Goal: Task Accomplishment & Management: Use online tool/utility

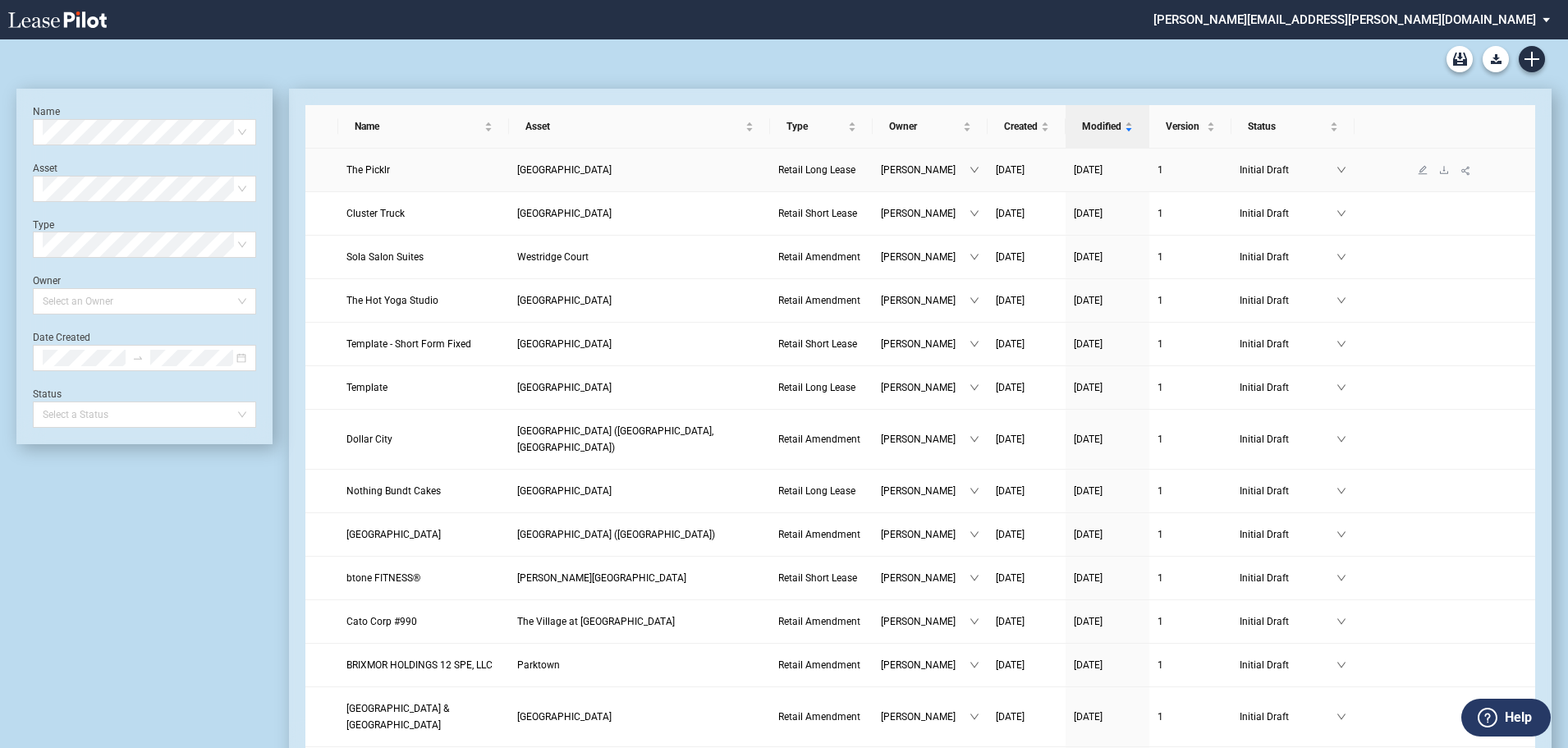
click at [374, 169] on span "The Picklr" at bounding box center [368, 170] width 44 height 12
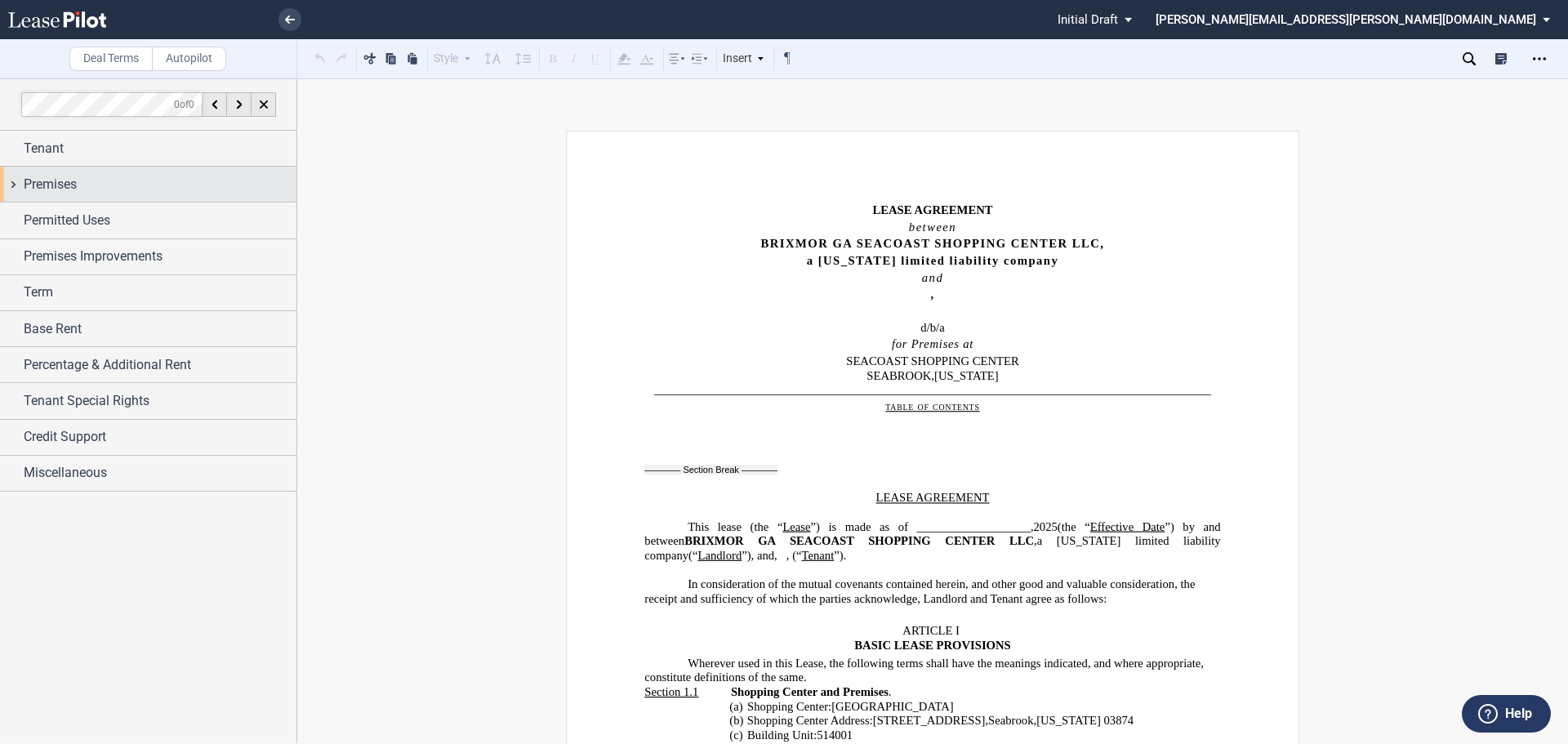
click at [189, 179] on div "Premises" at bounding box center [160, 185] width 273 height 19
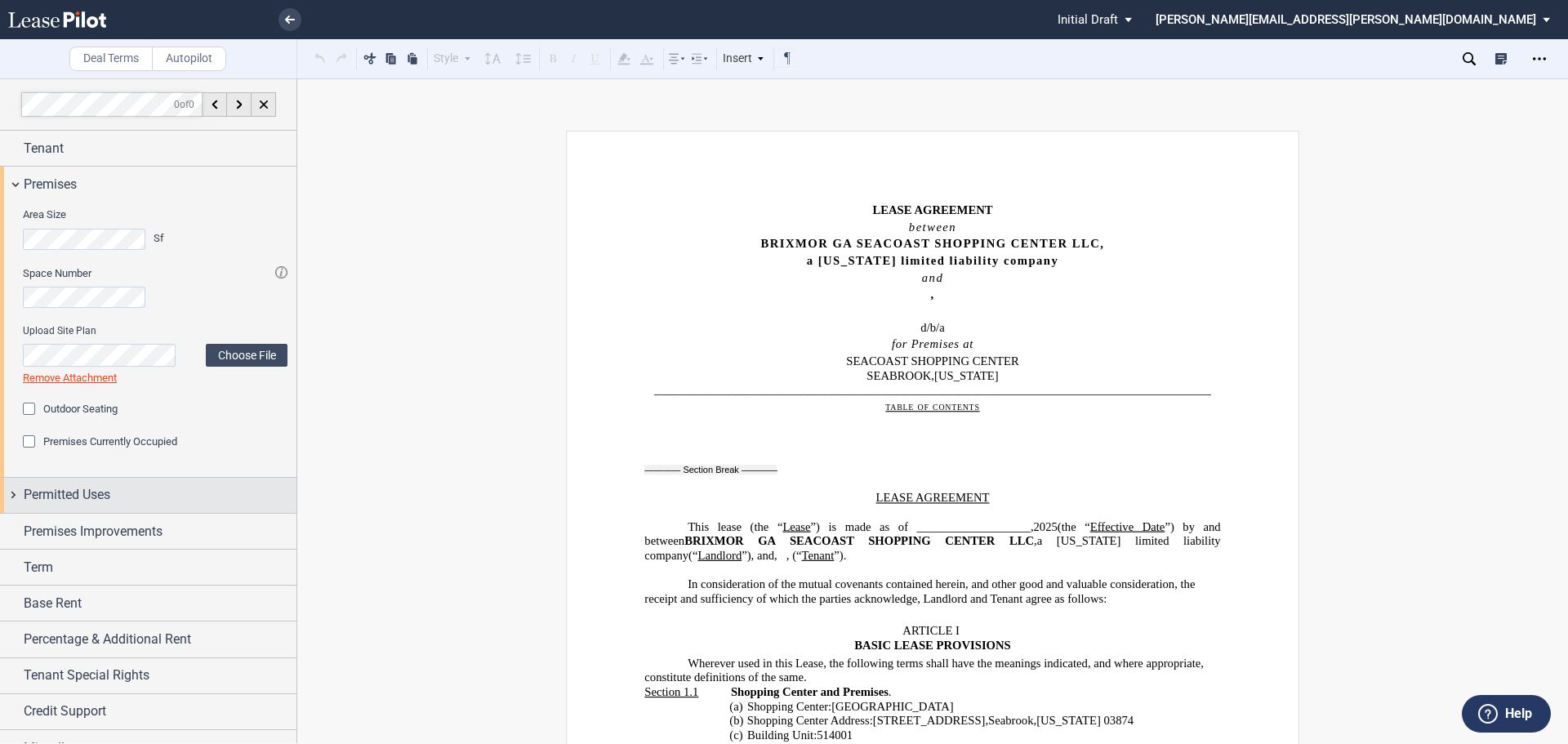
scroll to position [23, 0]
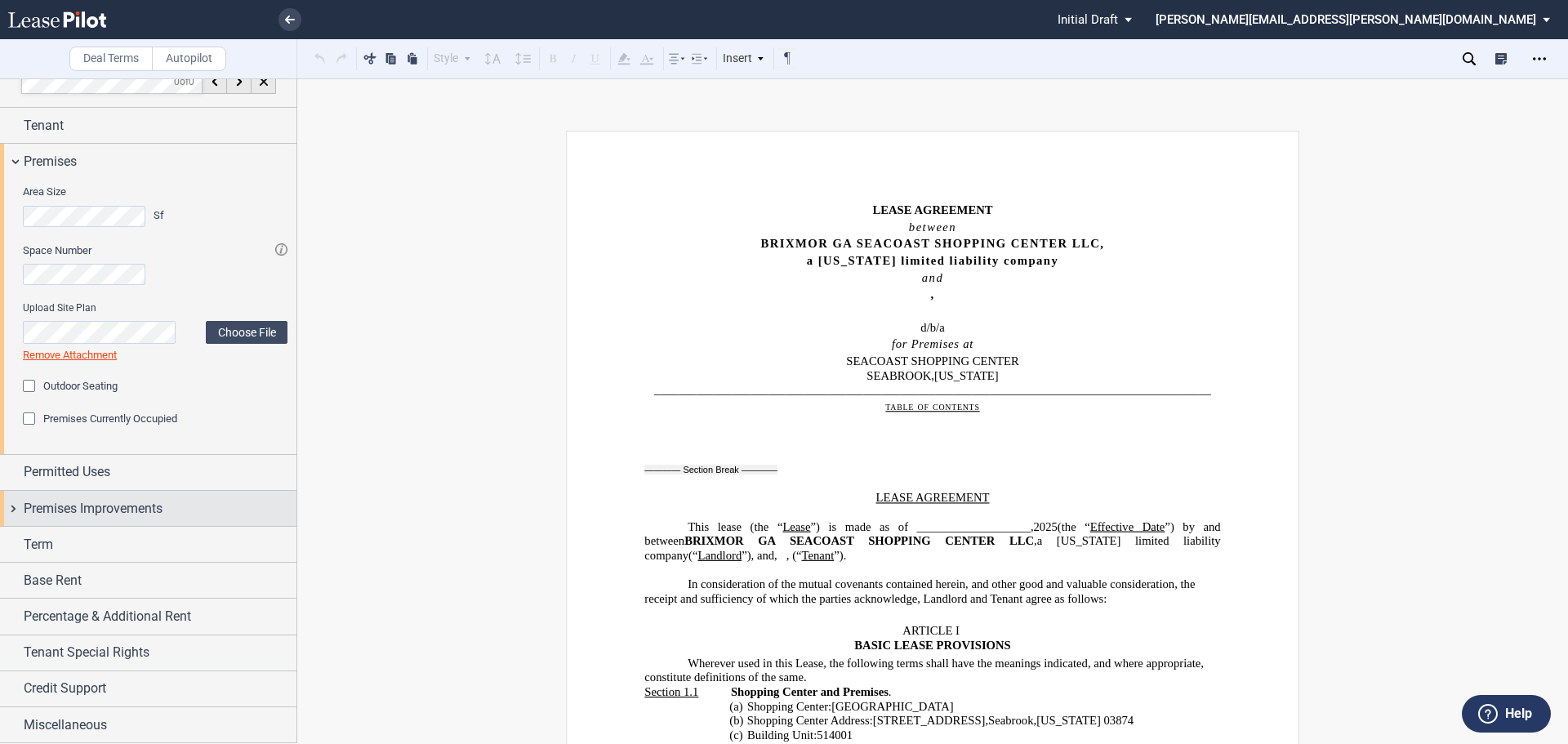
click at [135, 516] on span "Premises Improvements" at bounding box center [93, 509] width 139 height 19
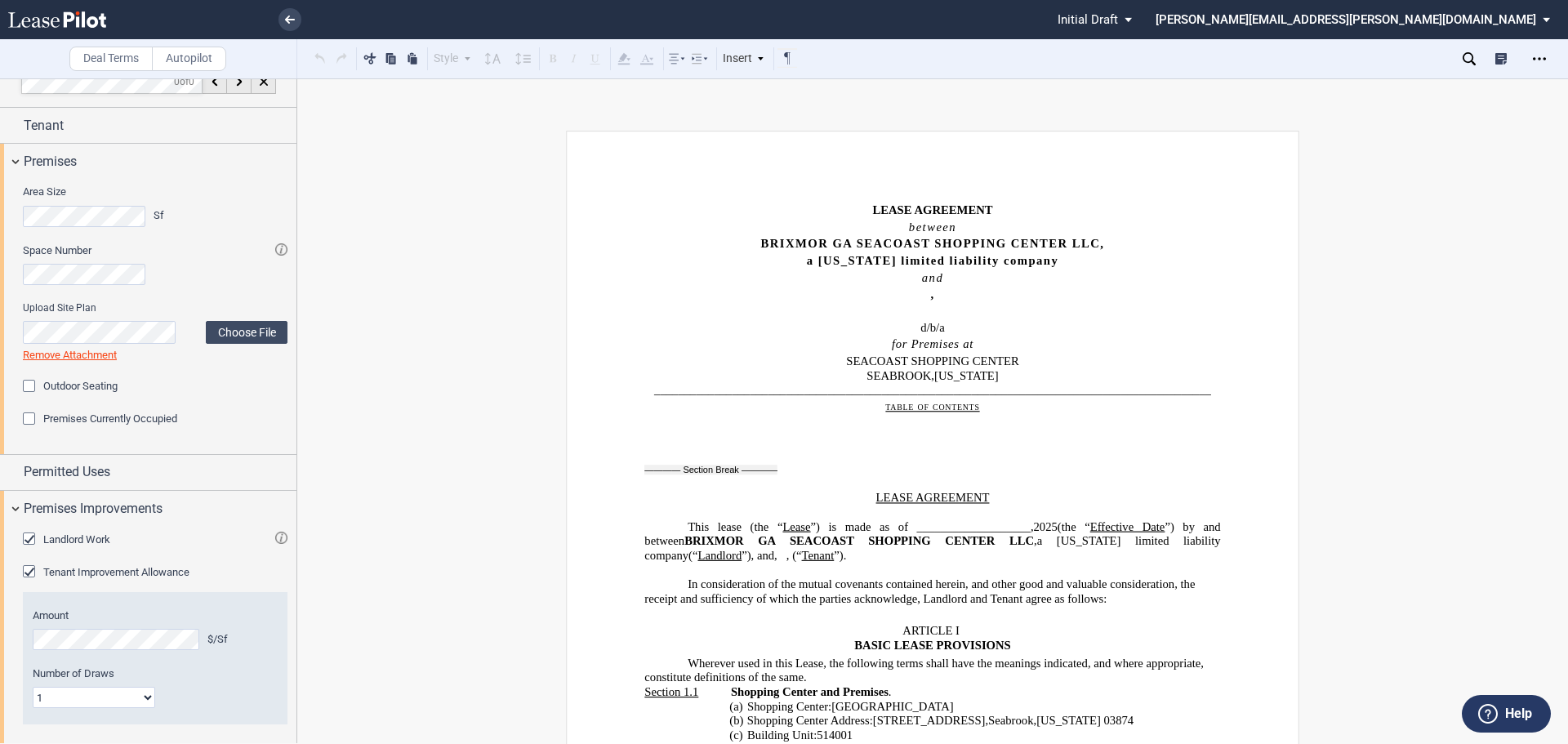
click at [27, 535] on div "Landlord Work" at bounding box center [31, 541] width 16 height 16
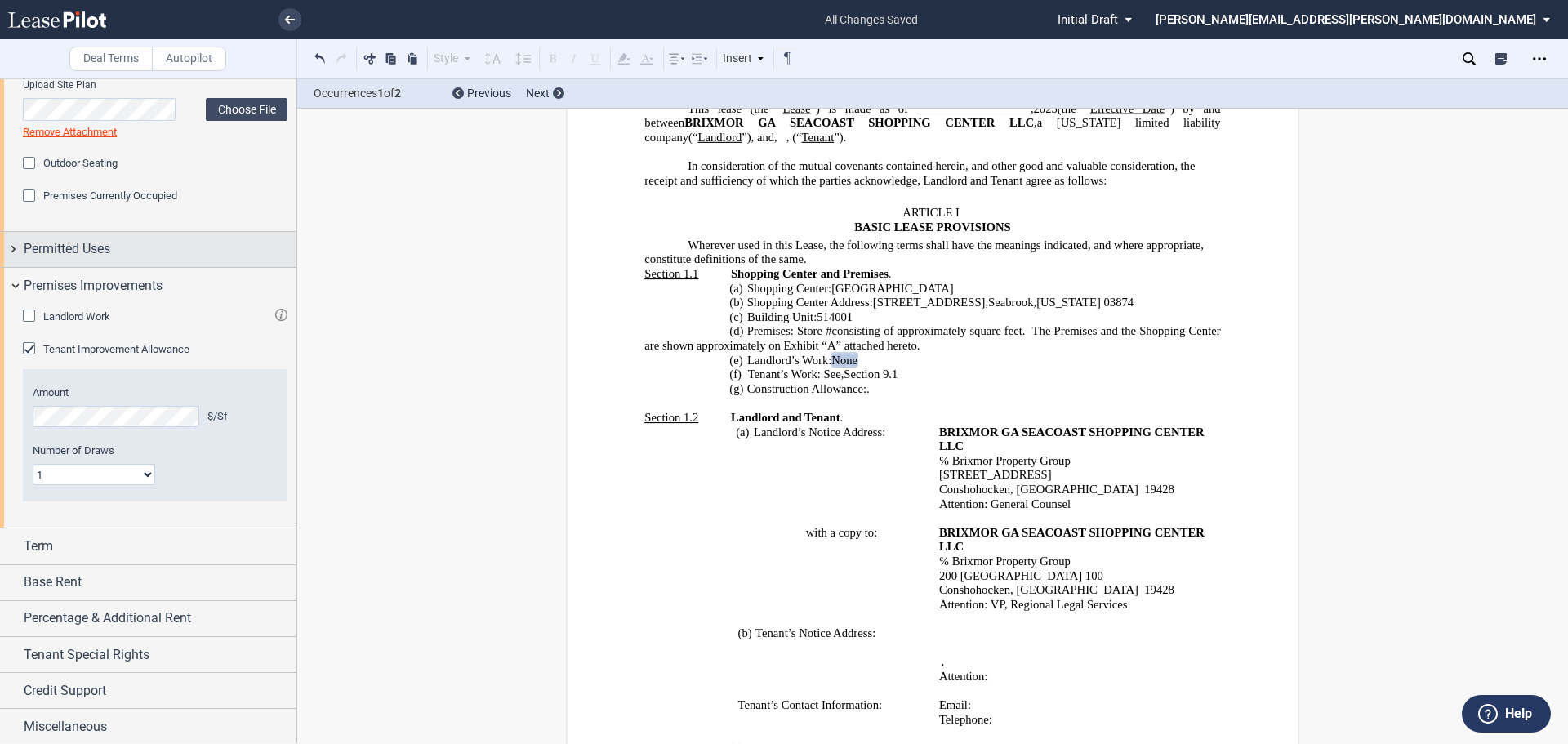
scroll to position [249, 0]
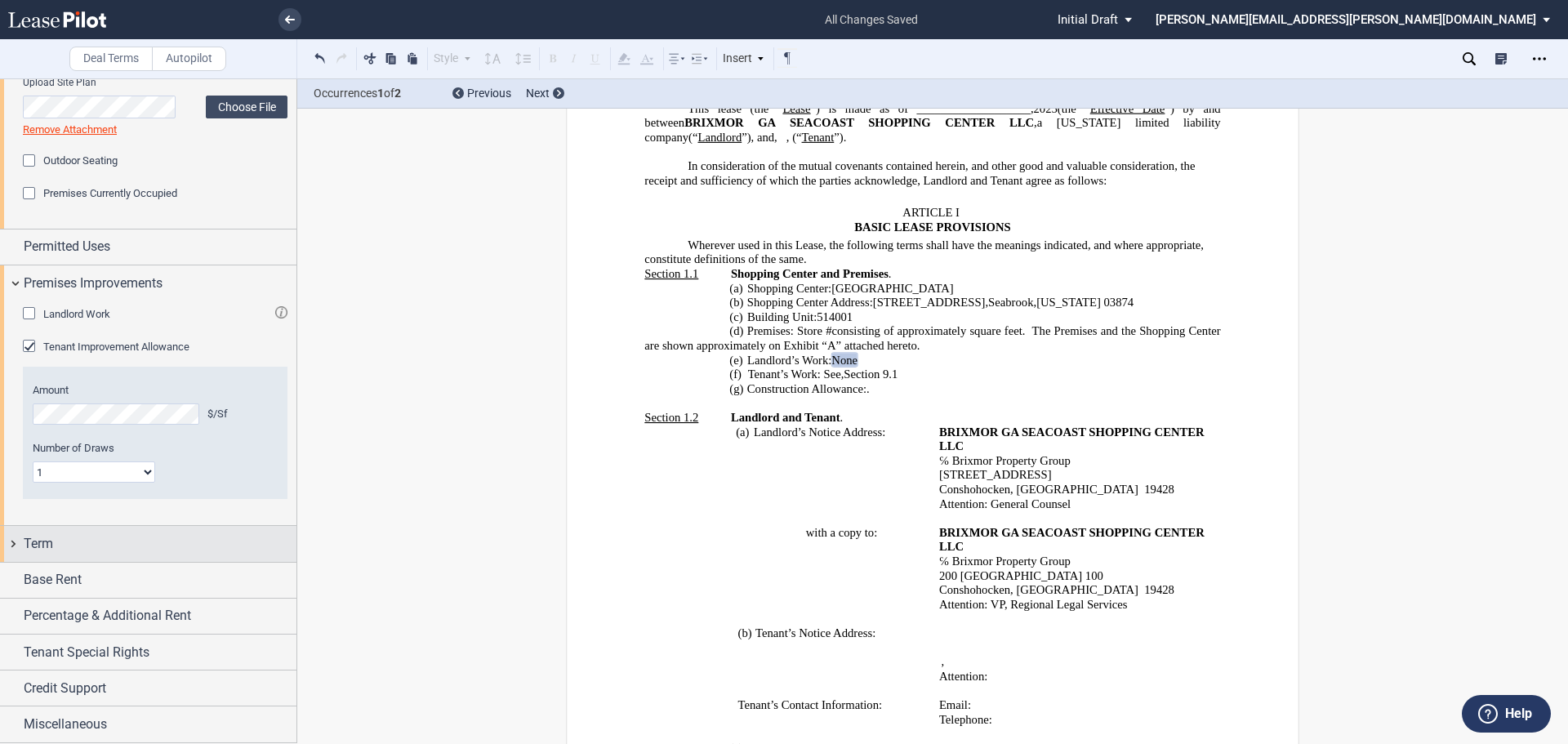
click at [80, 557] on div "Term" at bounding box center [148, 544] width 296 height 35
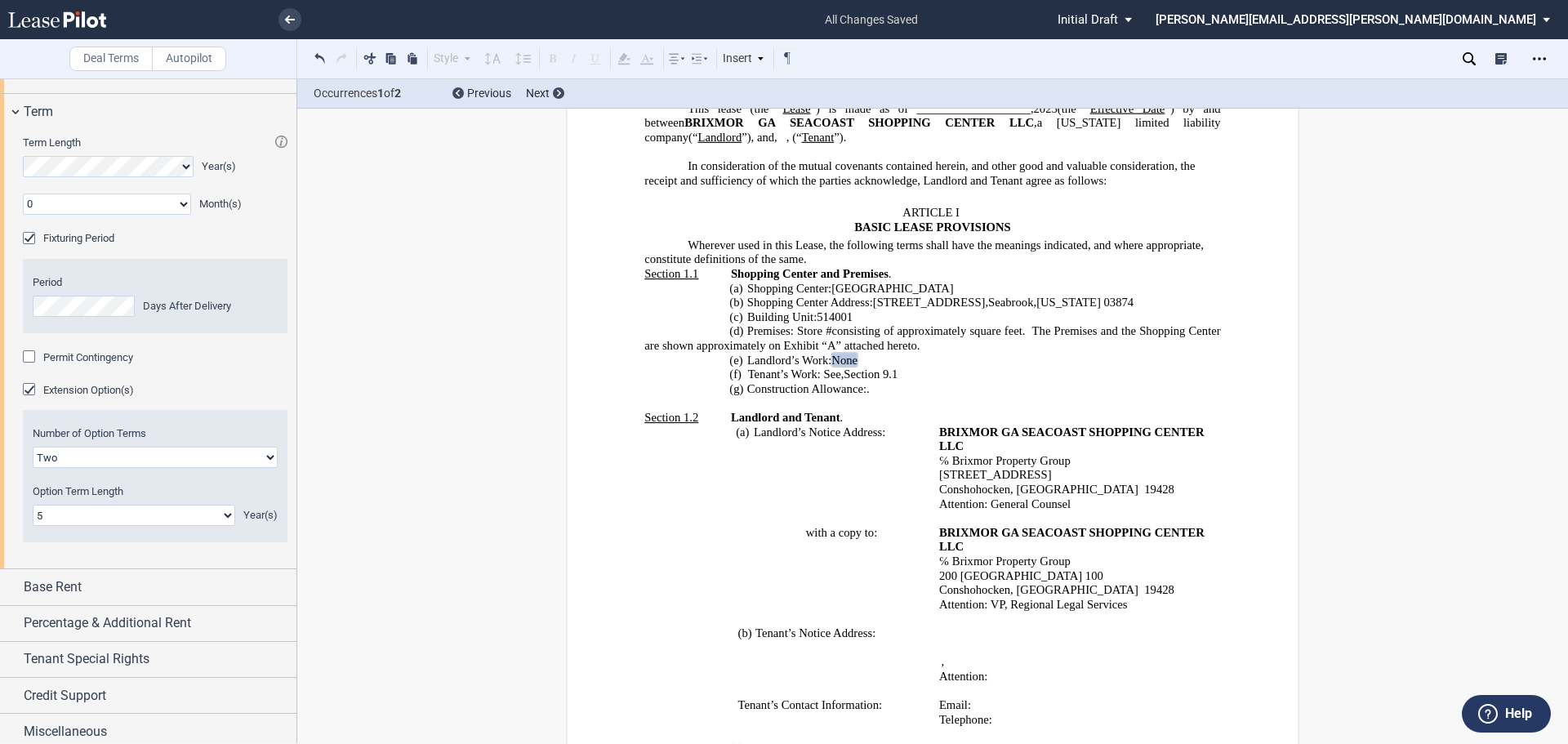
scroll to position [686, 0]
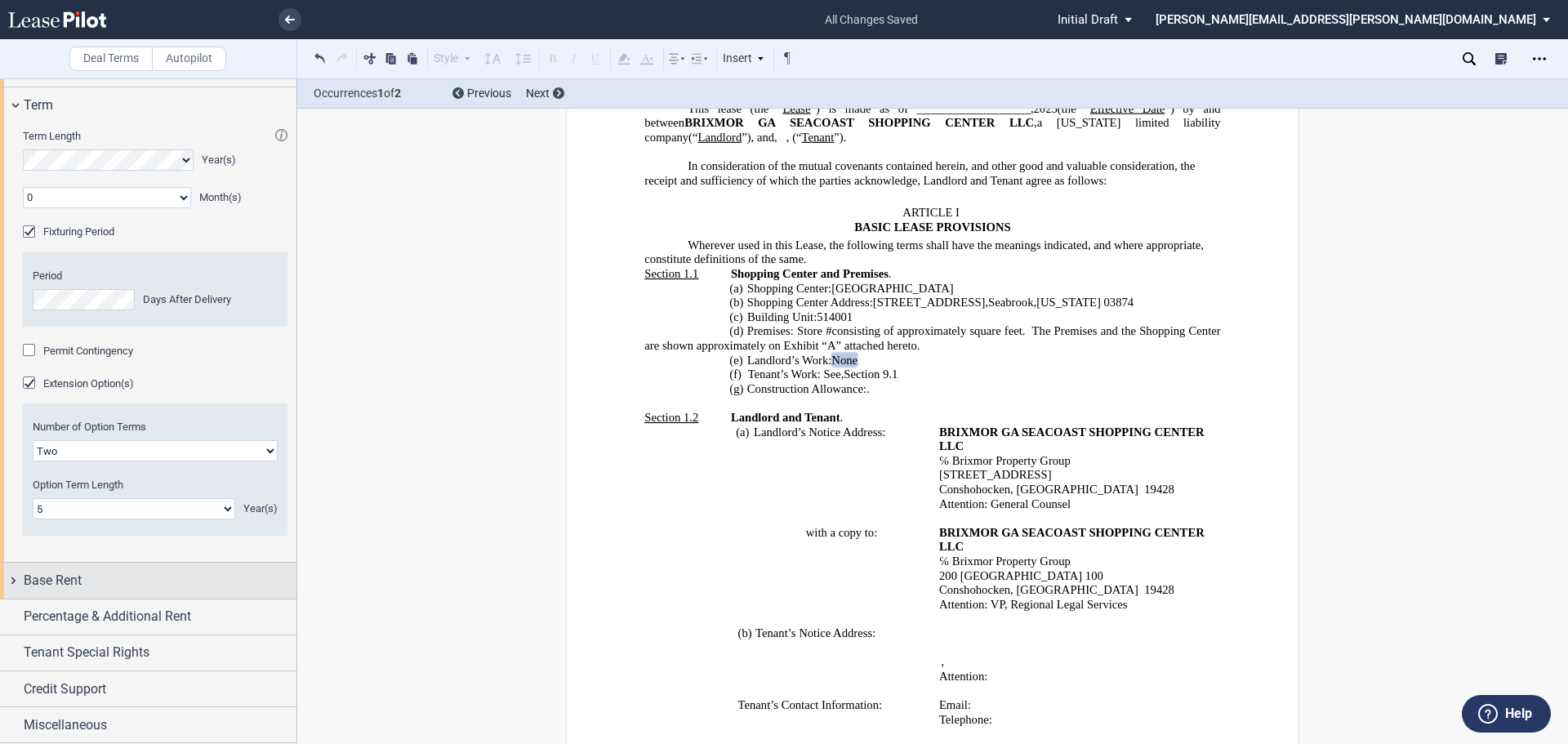
click at [188, 575] on div "Base Rent" at bounding box center [160, 580] width 273 height 19
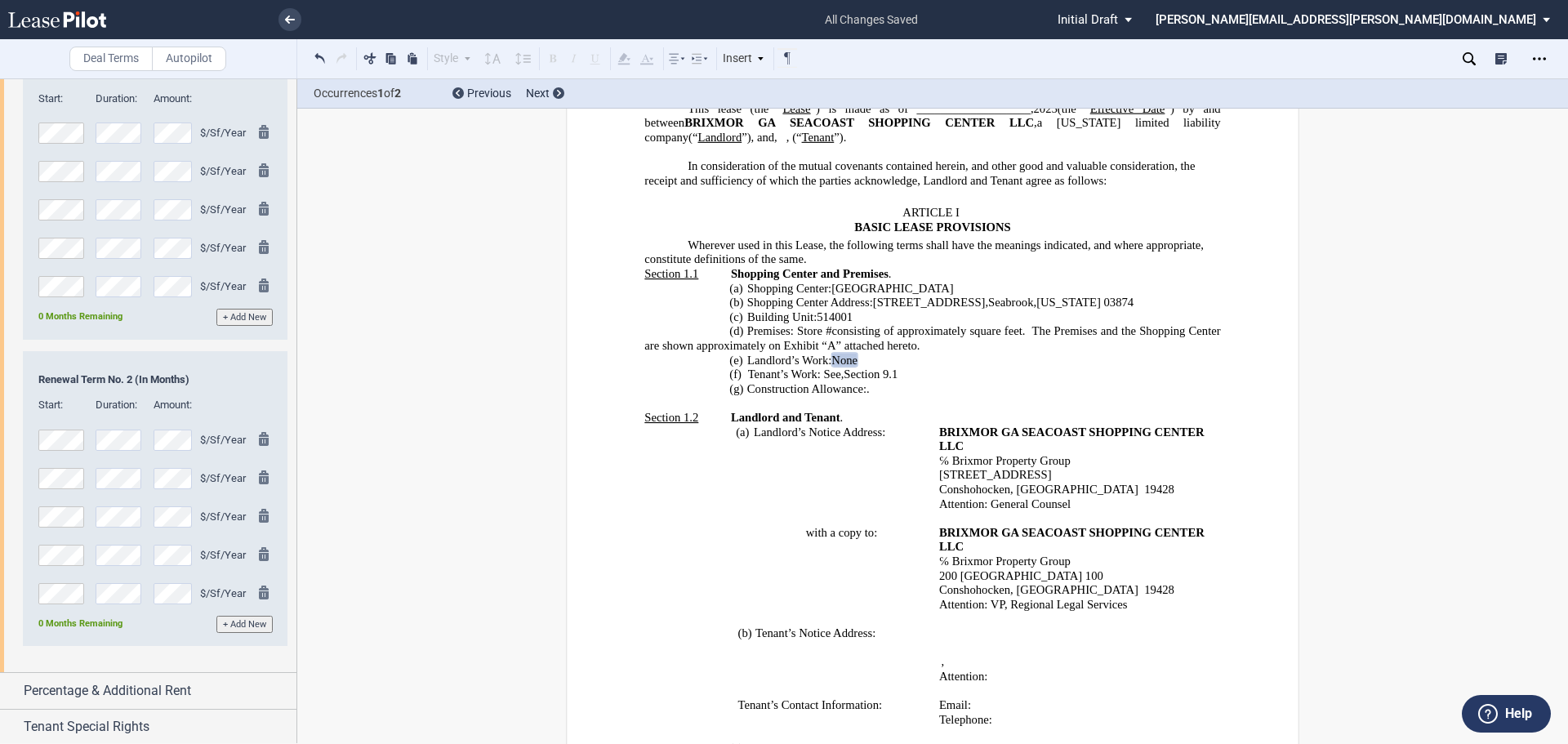
scroll to position [1905, 0]
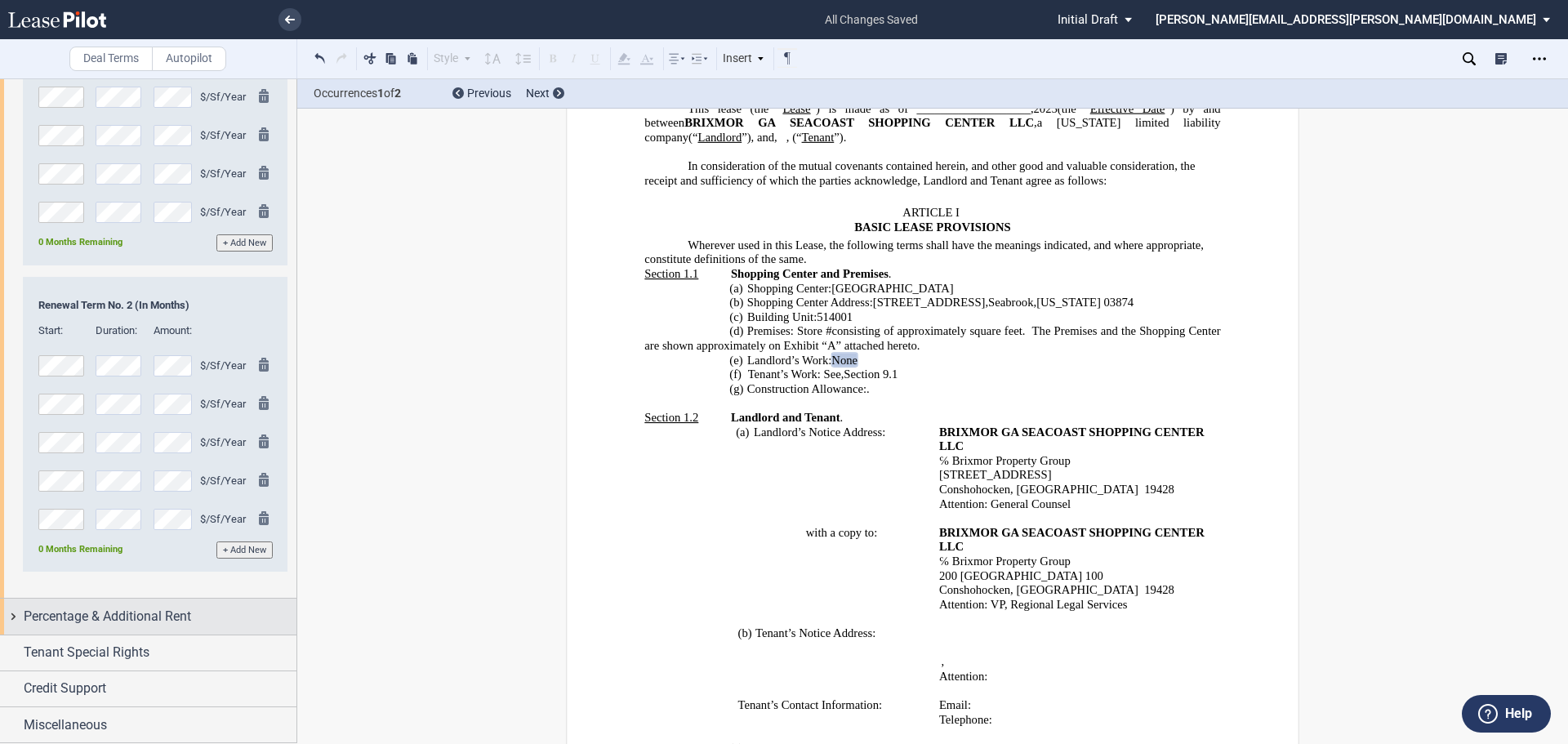
click at [117, 614] on span "Percentage & Additional Rent" at bounding box center [107, 617] width 167 height 19
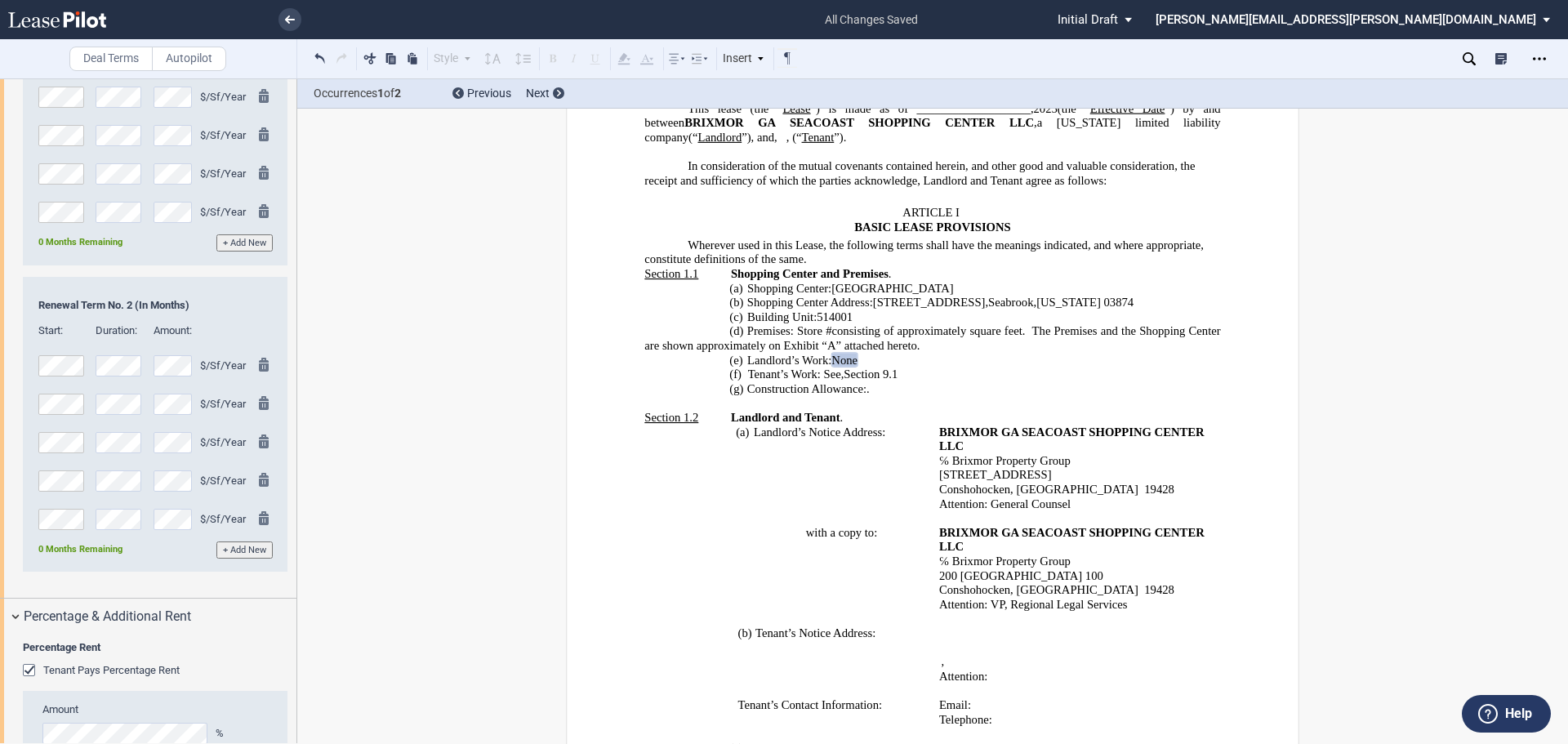
scroll to position [2313, 0]
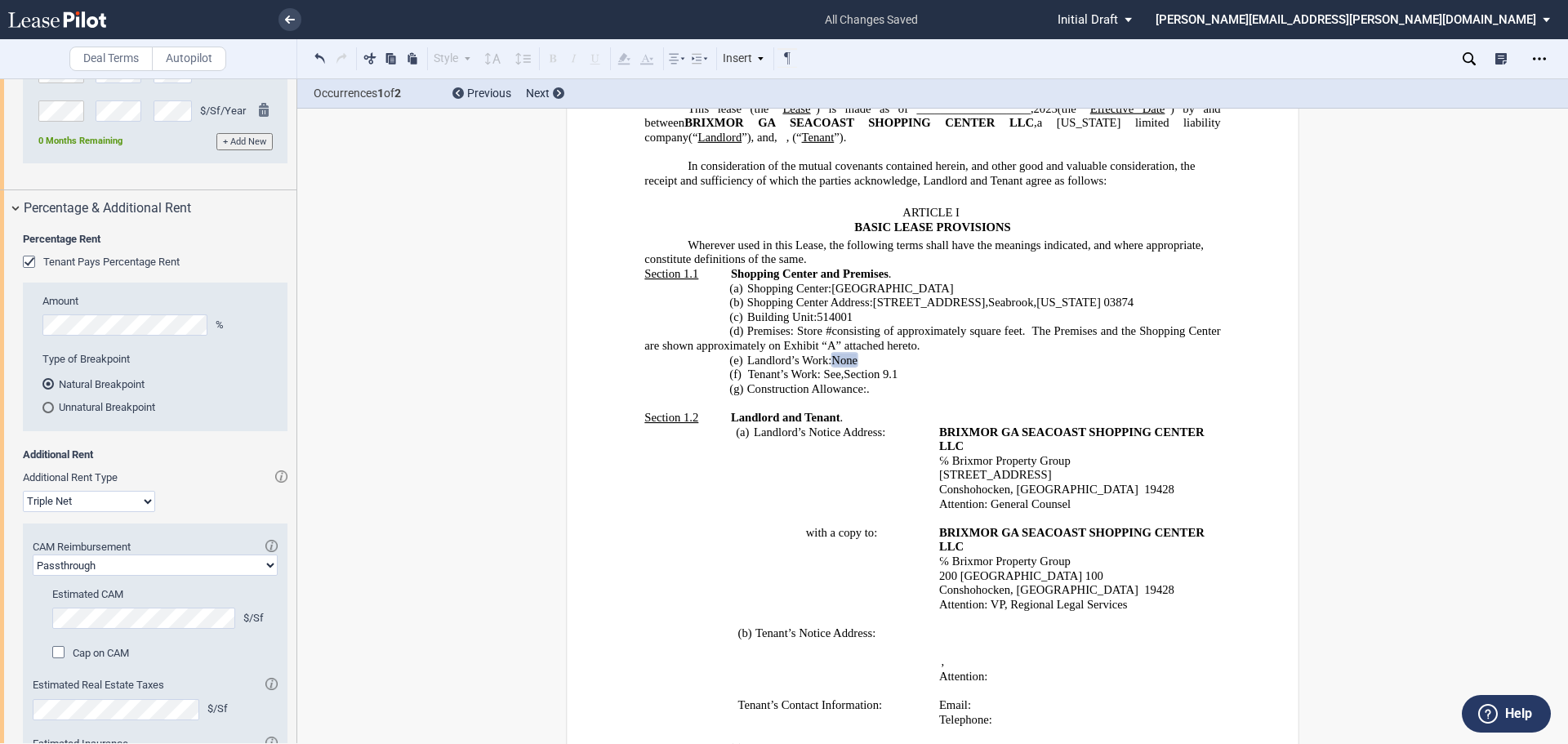
click at [24, 265] on div "Tenant Pays Percentage Rent" at bounding box center [31, 264] width 16 height 16
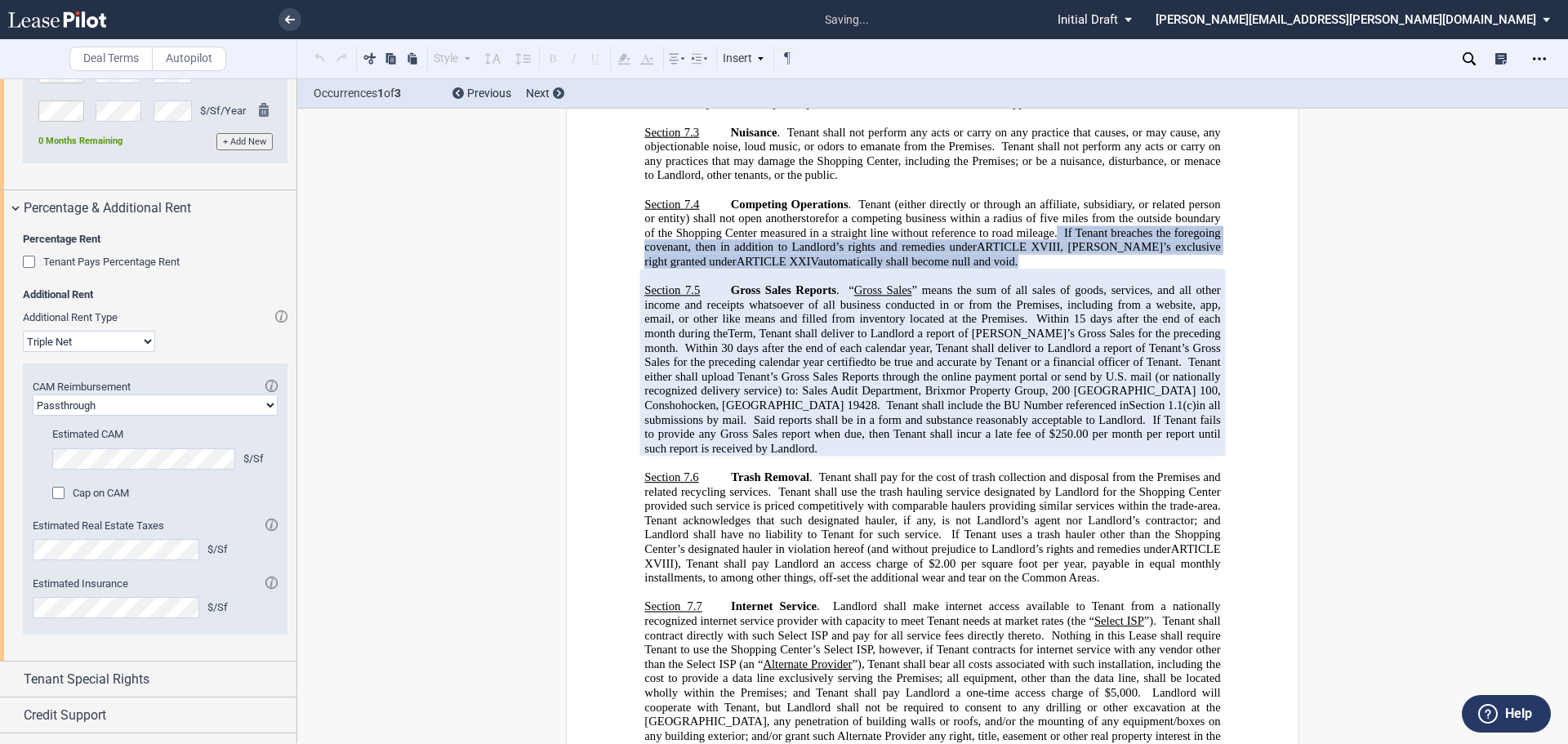
scroll to position [2340, 0]
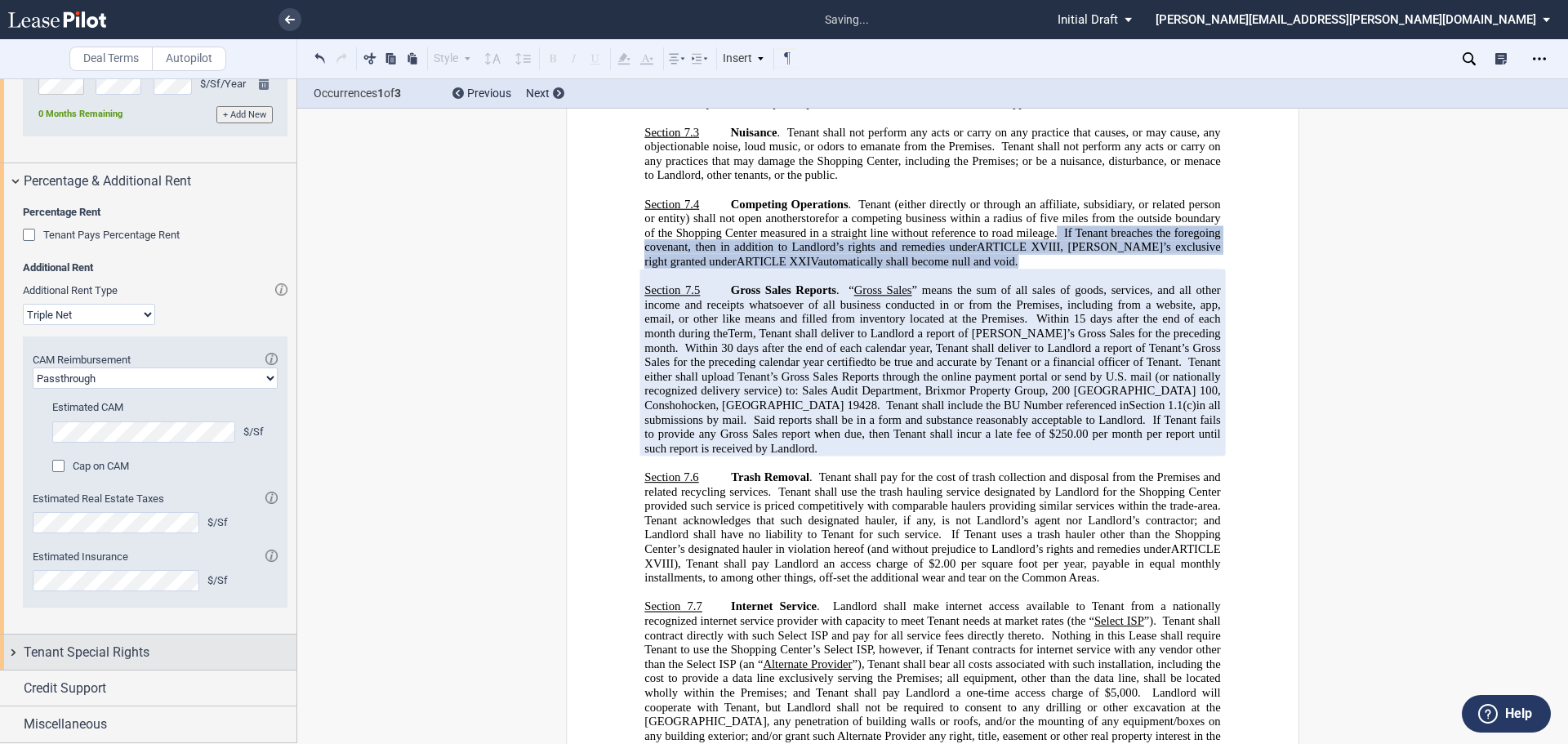
click at [157, 656] on div "Tenant Special Rights" at bounding box center [160, 653] width 273 height 19
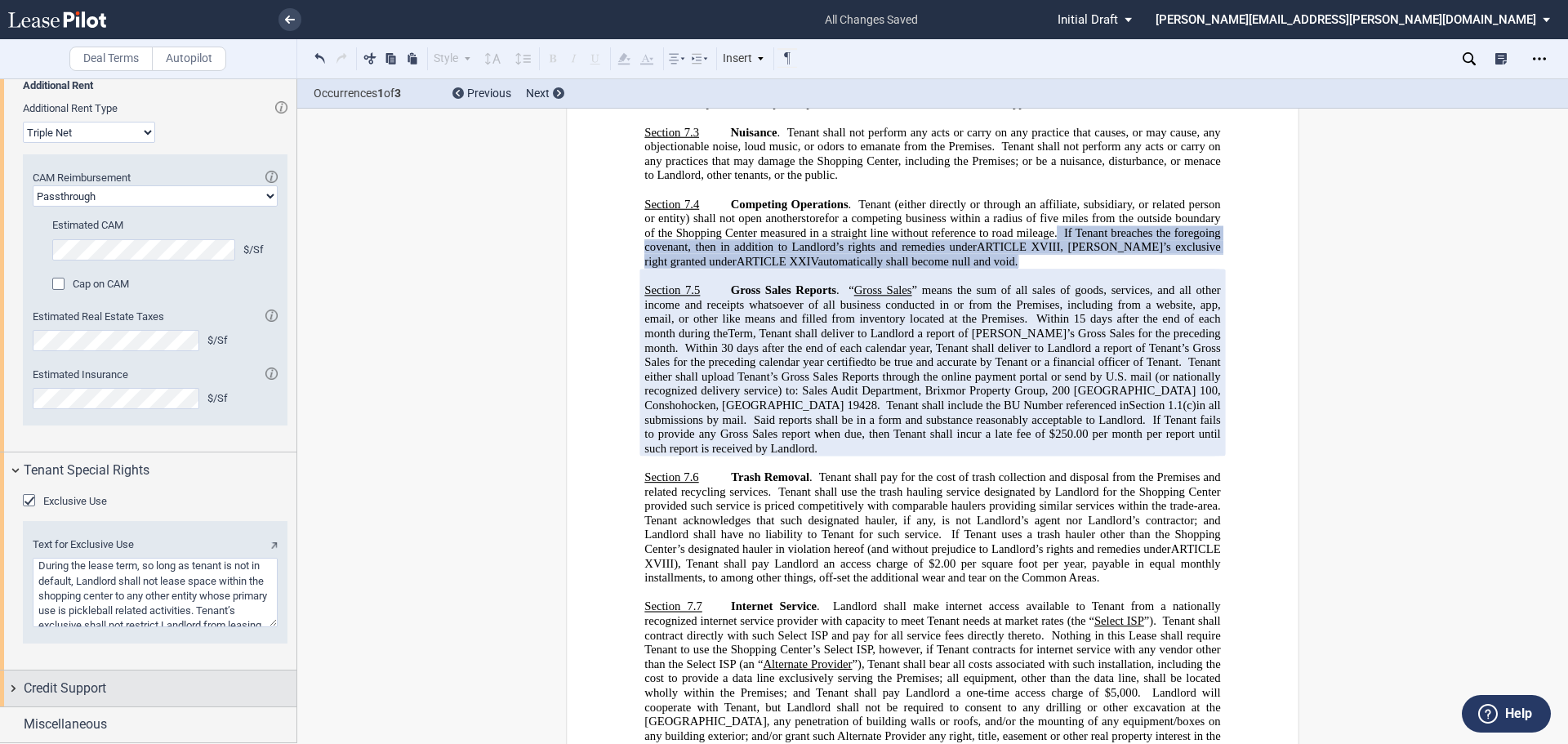
click at [88, 684] on span "Credit Support" at bounding box center [65, 688] width 82 height 19
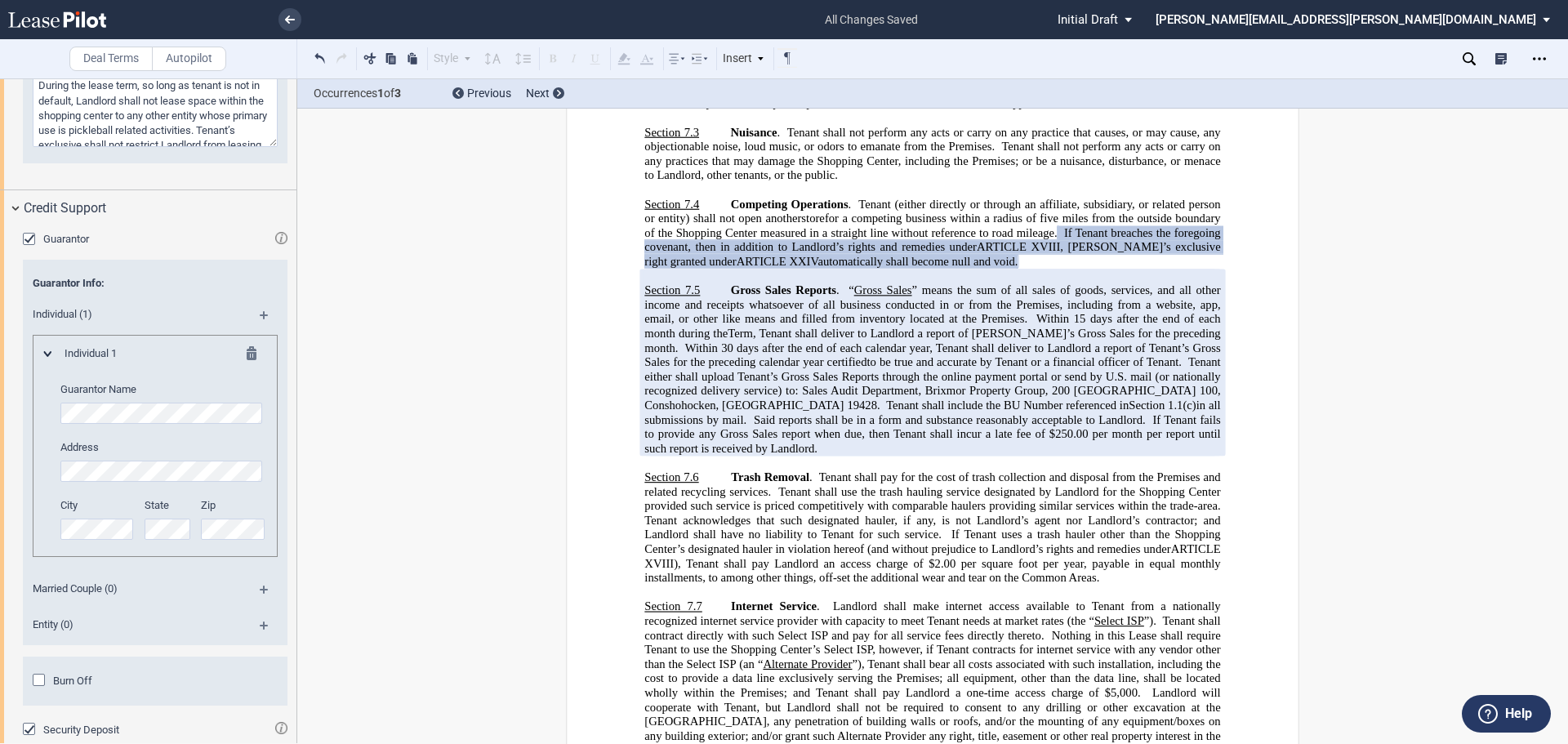
scroll to position [3147, 0]
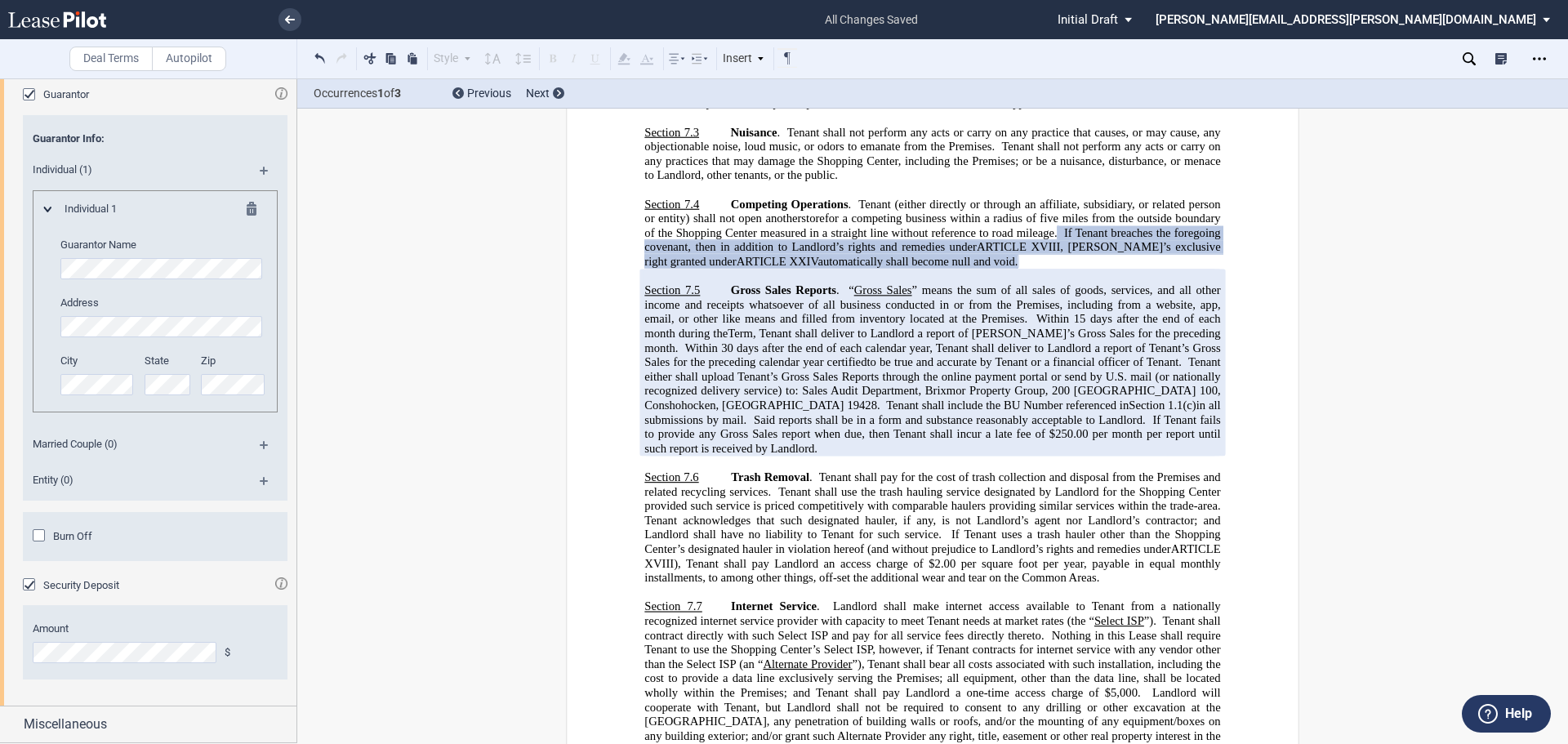
click at [265, 448] on md-icon at bounding box center [271, 451] width 22 height 19
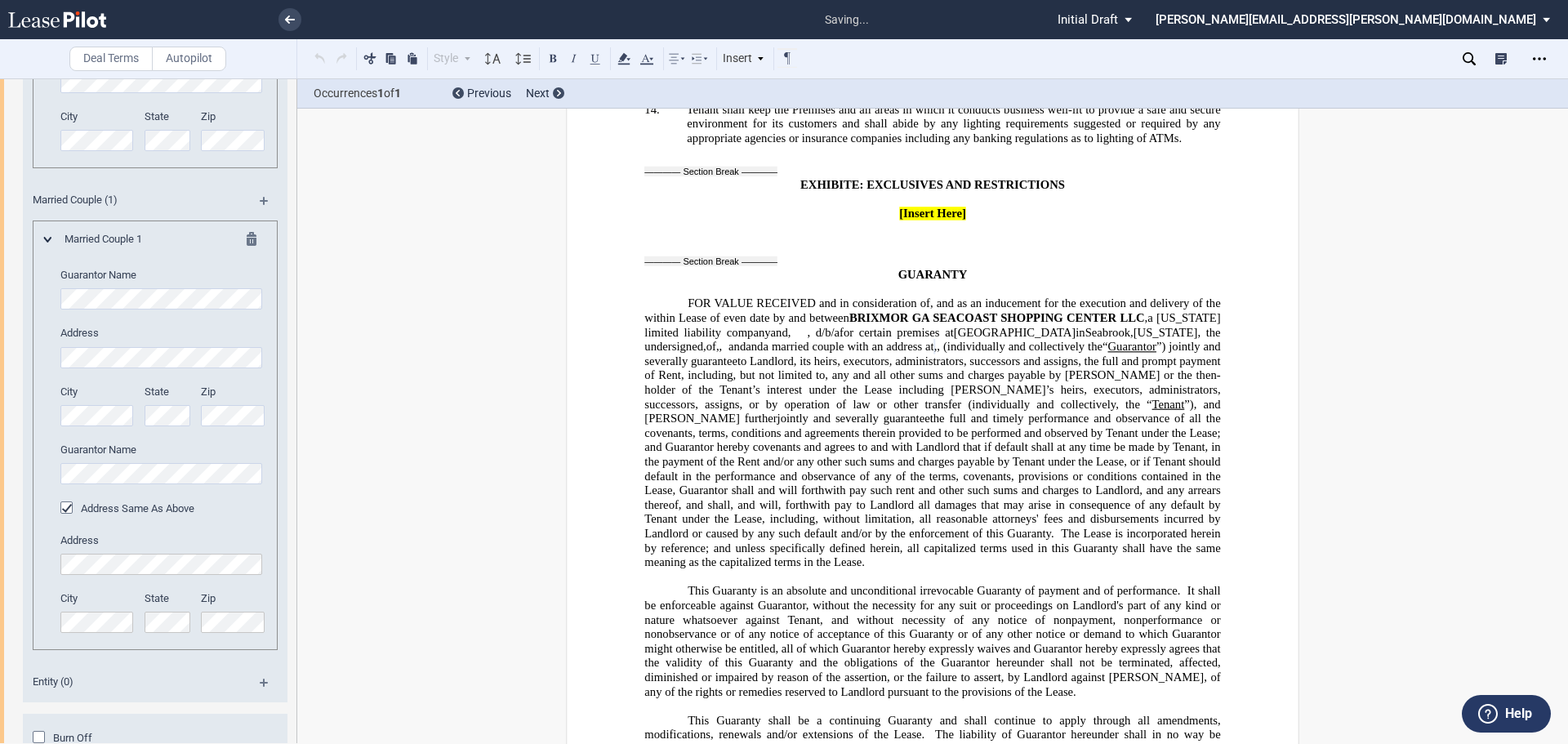
scroll to position [3392, 0]
click at [56, 132] on div "City" at bounding box center [97, 138] width 94 height 58
click at [141, 145] on div "City" at bounding box center [97, 138] width 94 height 58
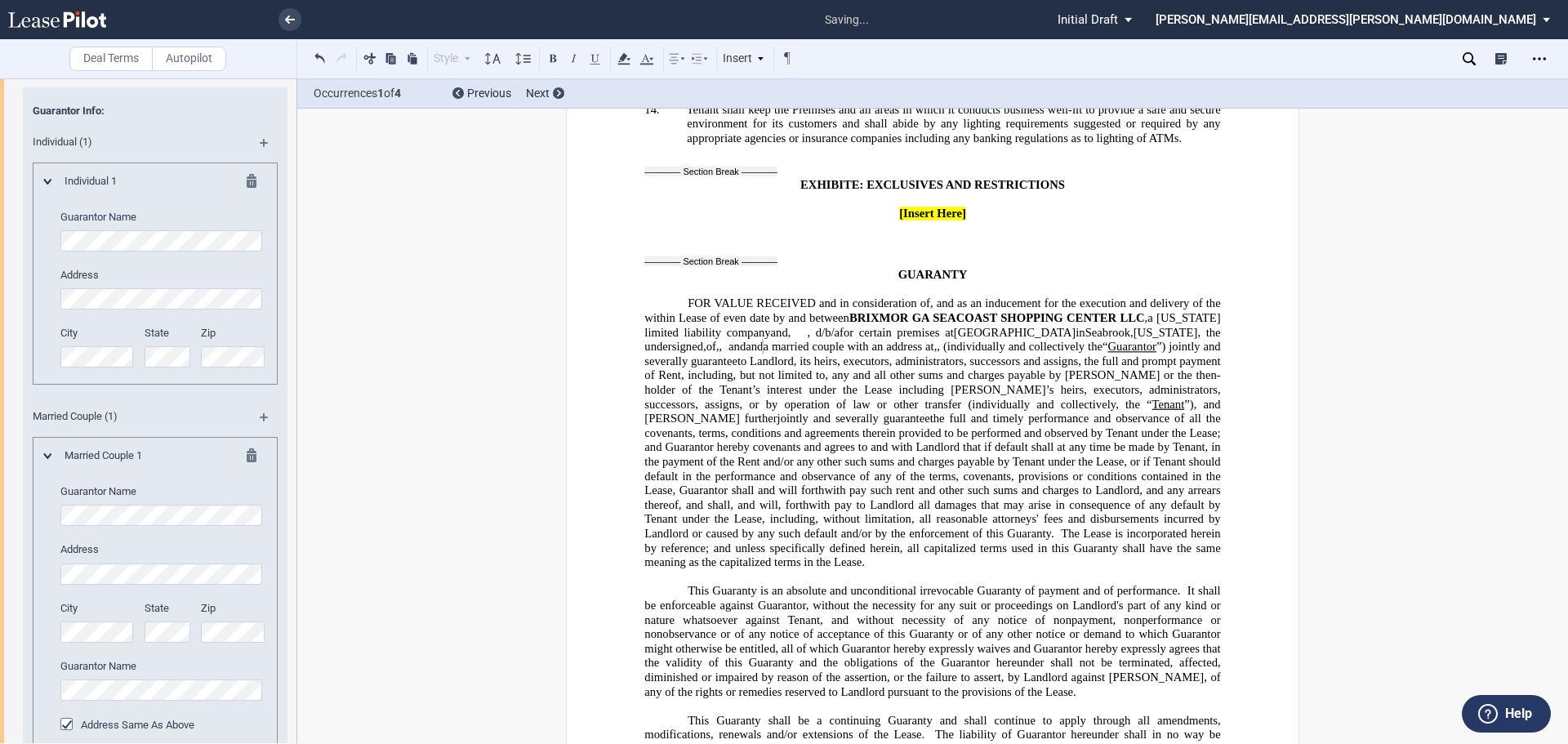
scroll to position [3147, 0]
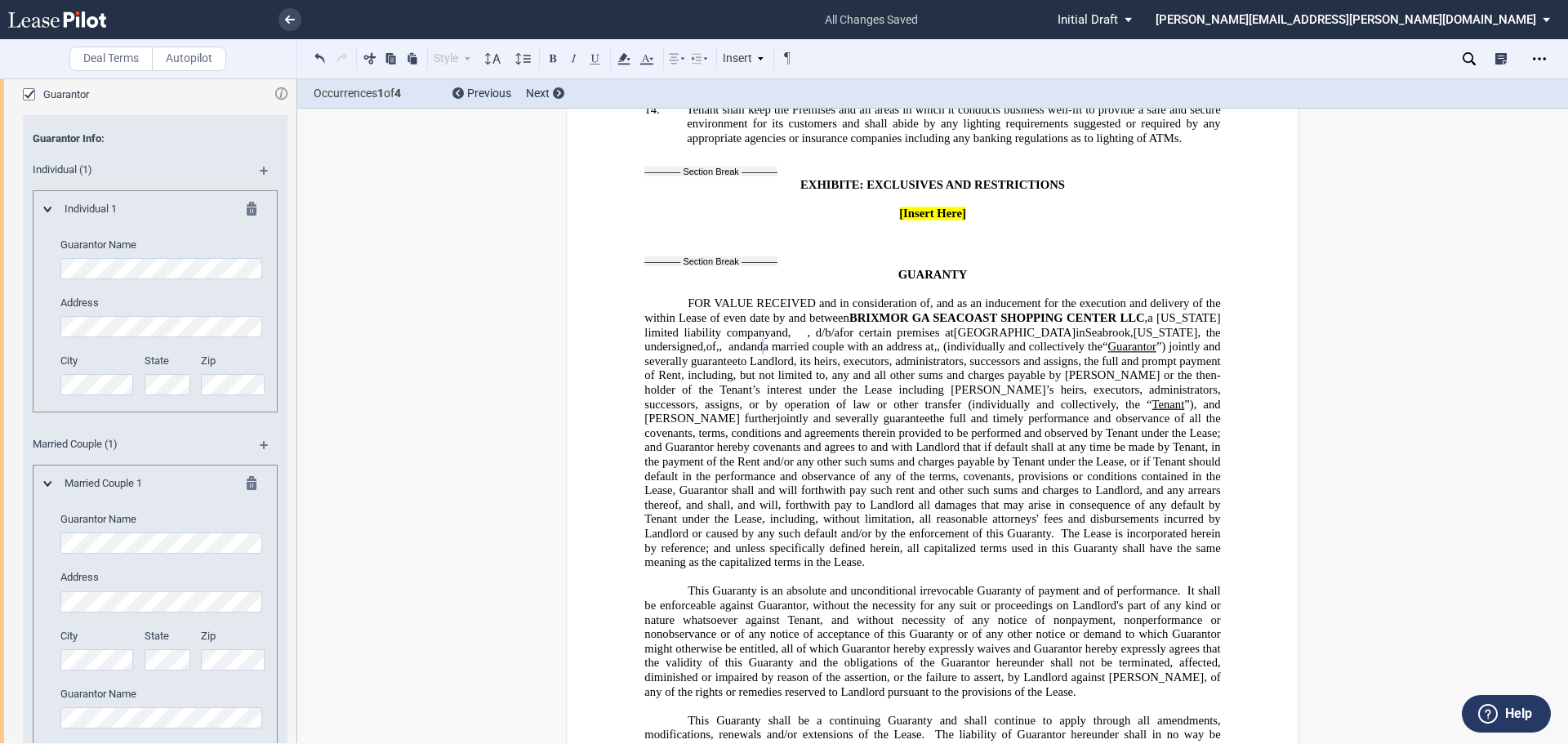
click at [247, 210] on md-icon at bounding box center [257, 211] width 19 height 19
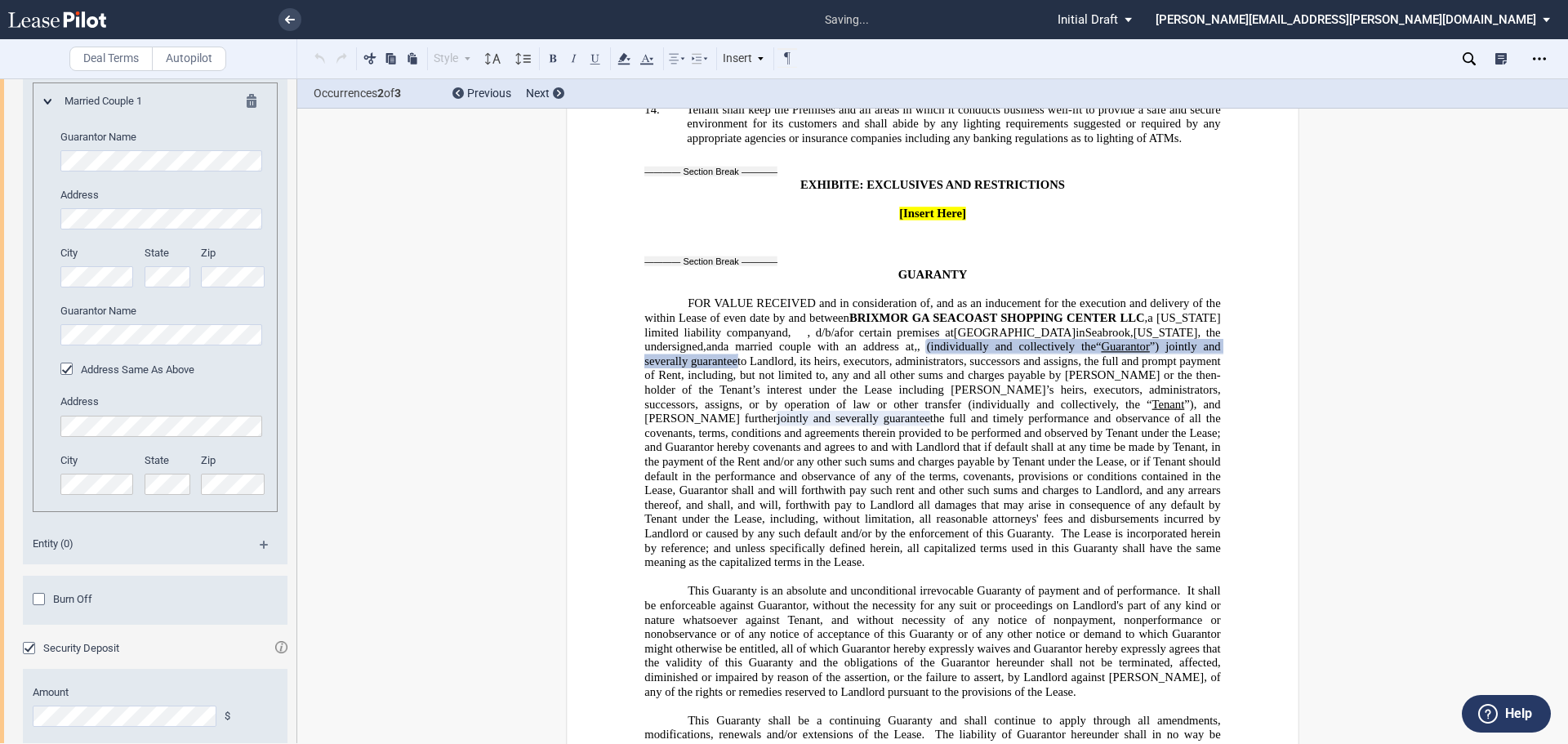
scroll to position [3353, 0]
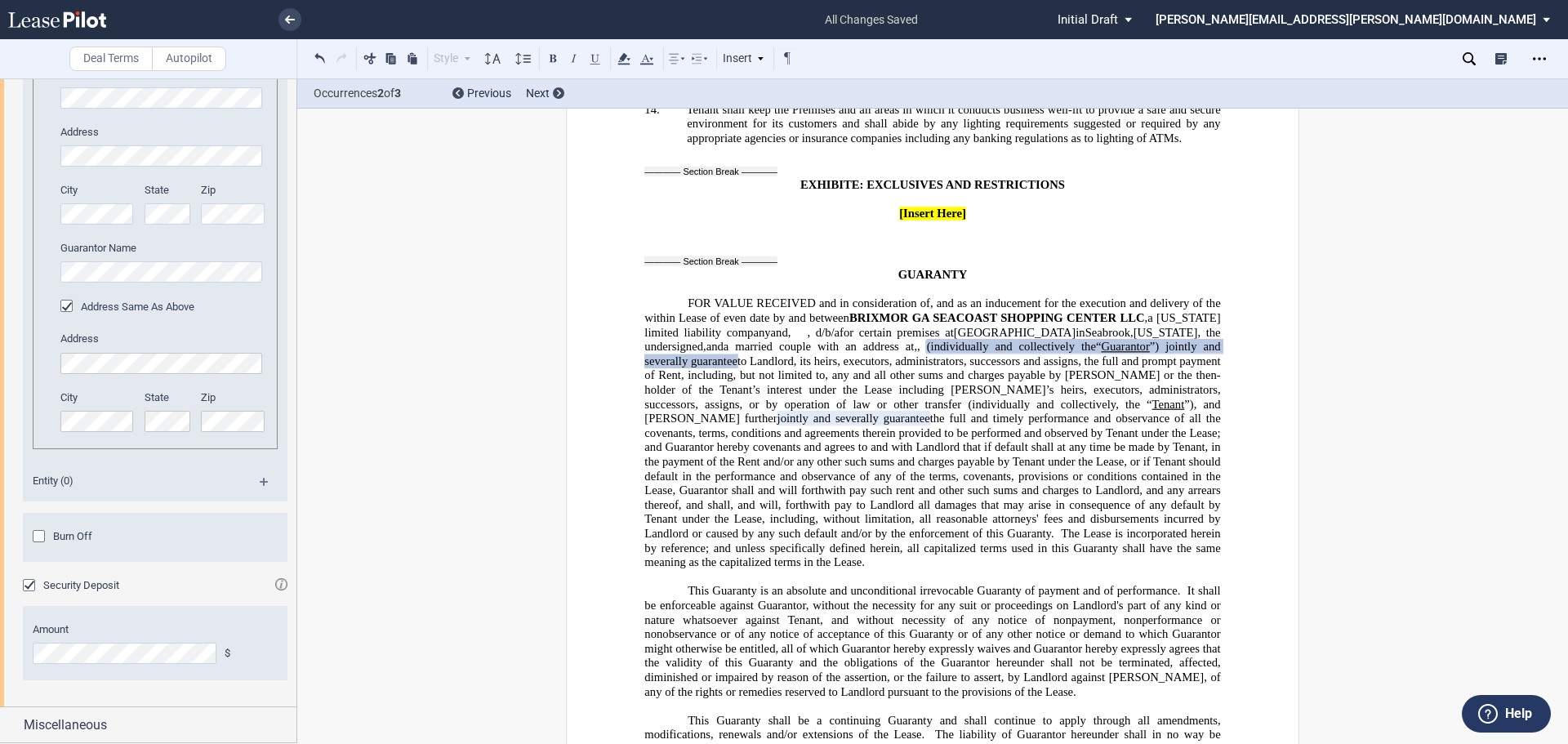
click at [36, 537] on div "Burn Off" at bounding box center [41, 538] width 16 height 16
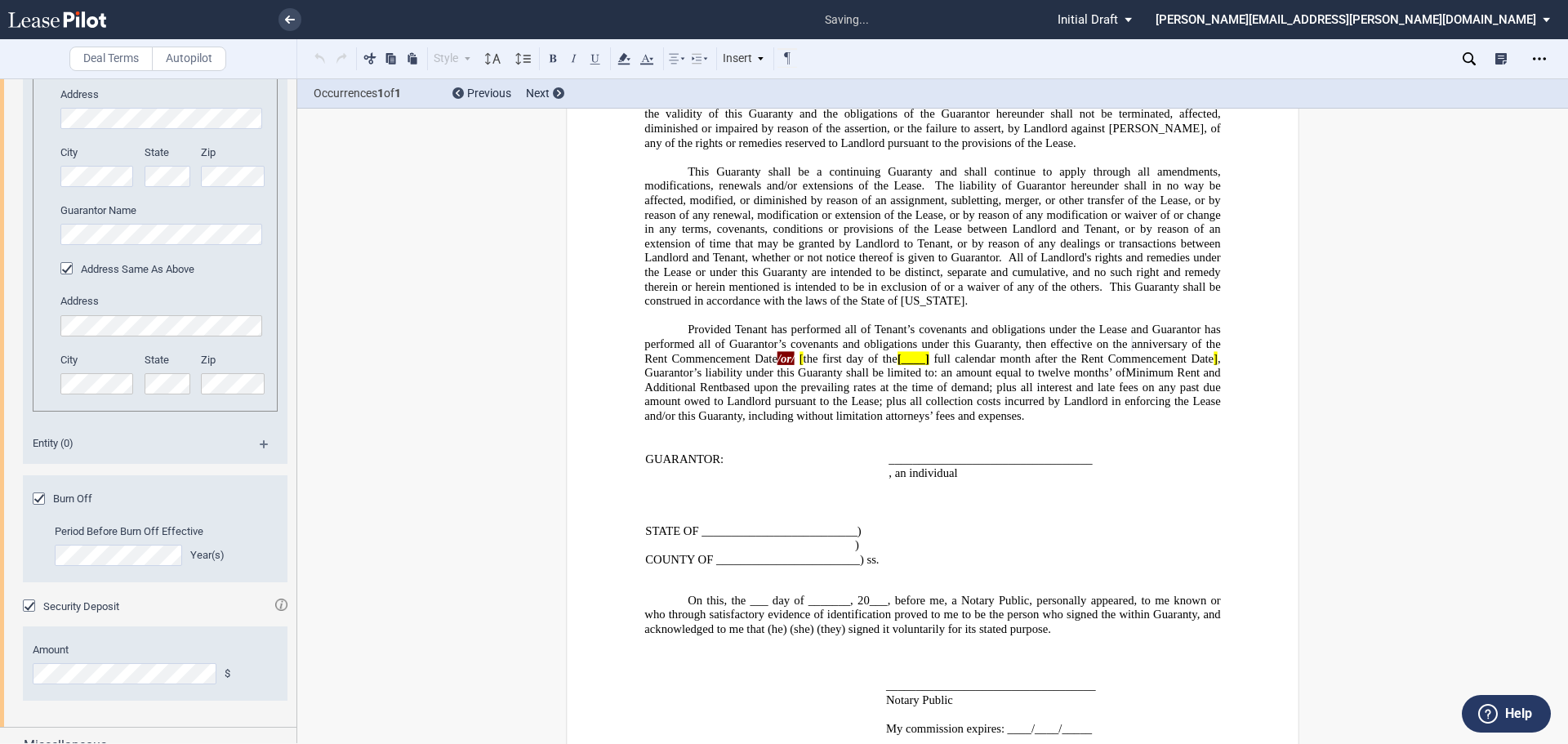
scroll to position [3411, 0]
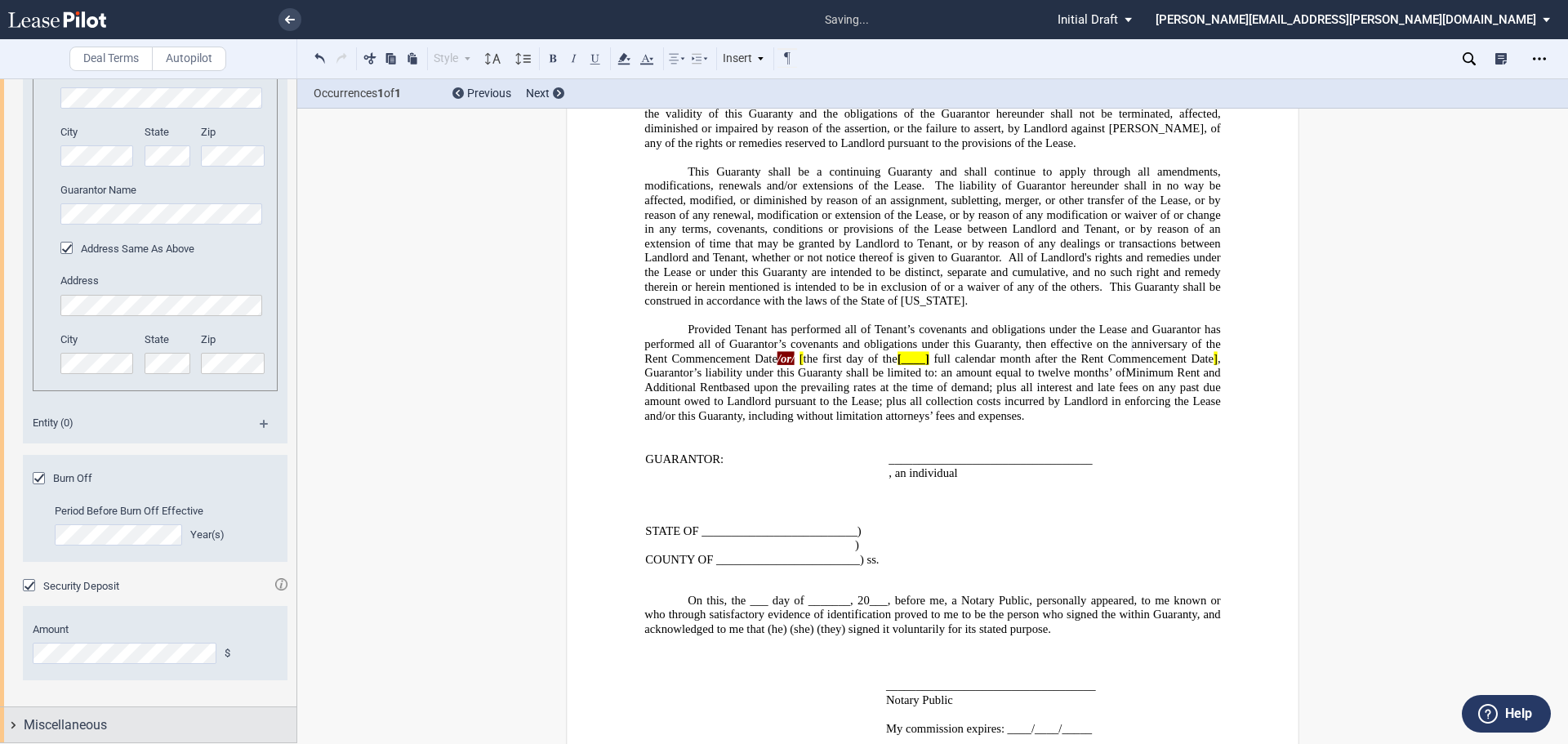
click at [76, 717] on span "Miscellaneous" at bounding box center [65, 725] width 83 height 19
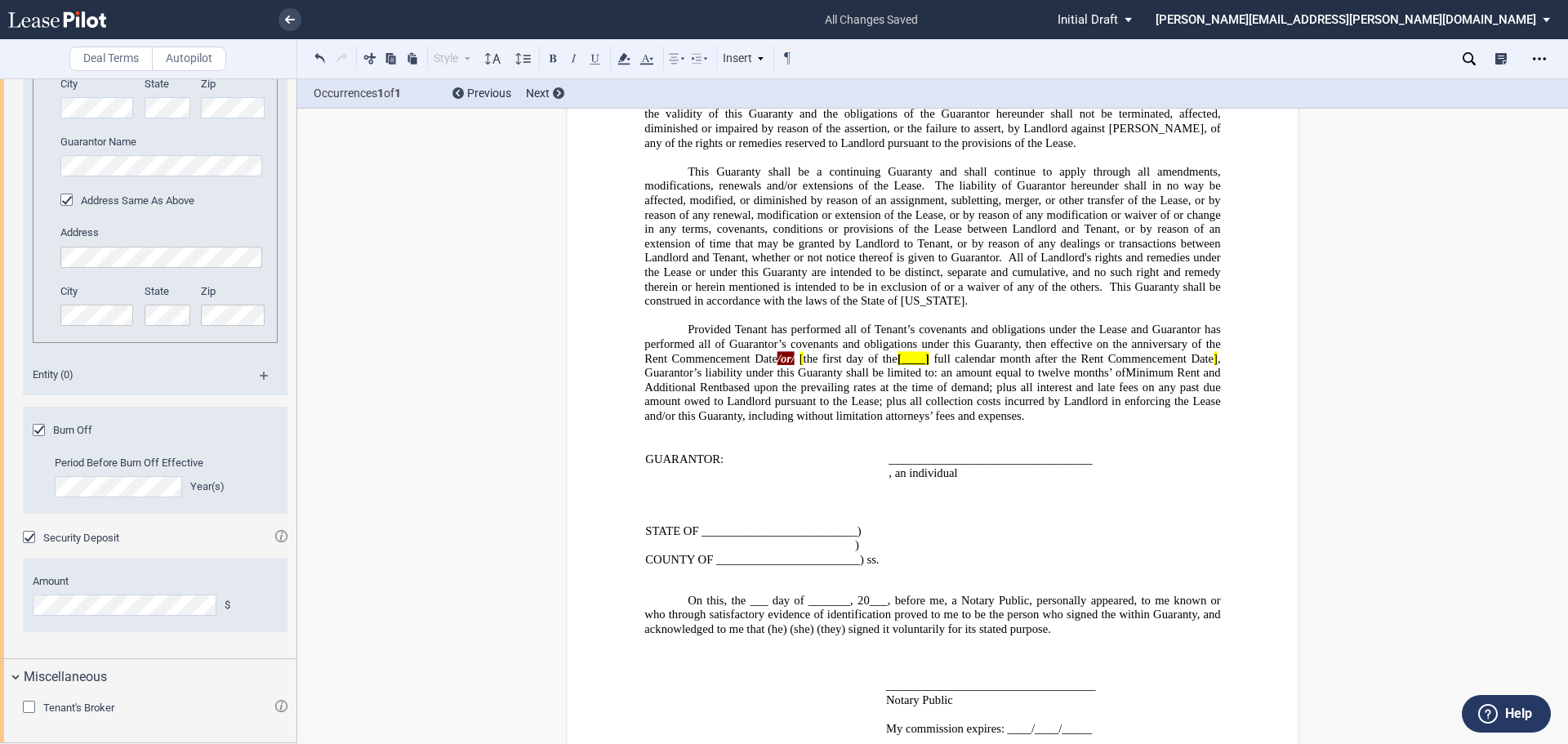
click at [35, 708] on div "Tenant's Broker" at bounding box center [31, 709] width 16 height 16
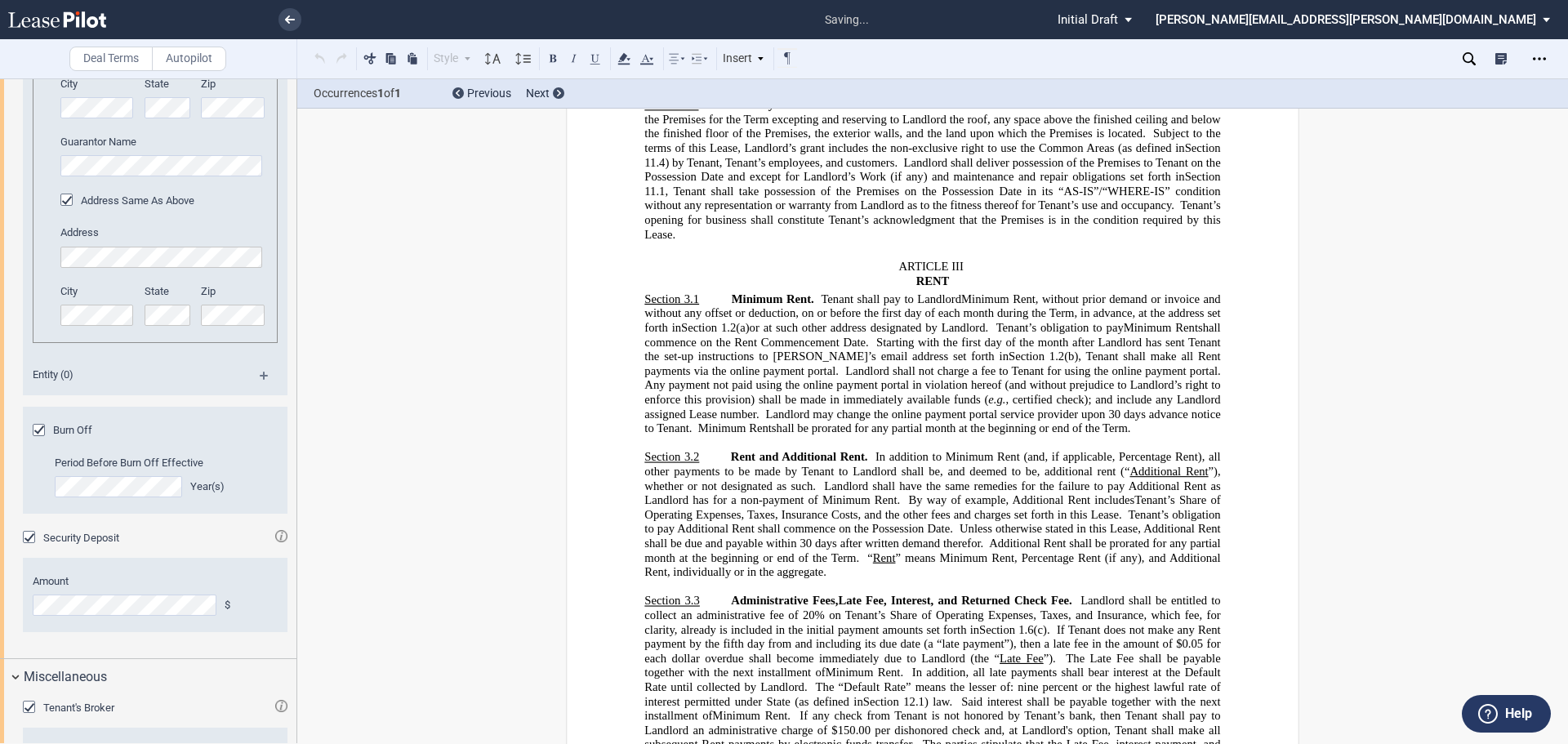
scroll to position [2211, 0]
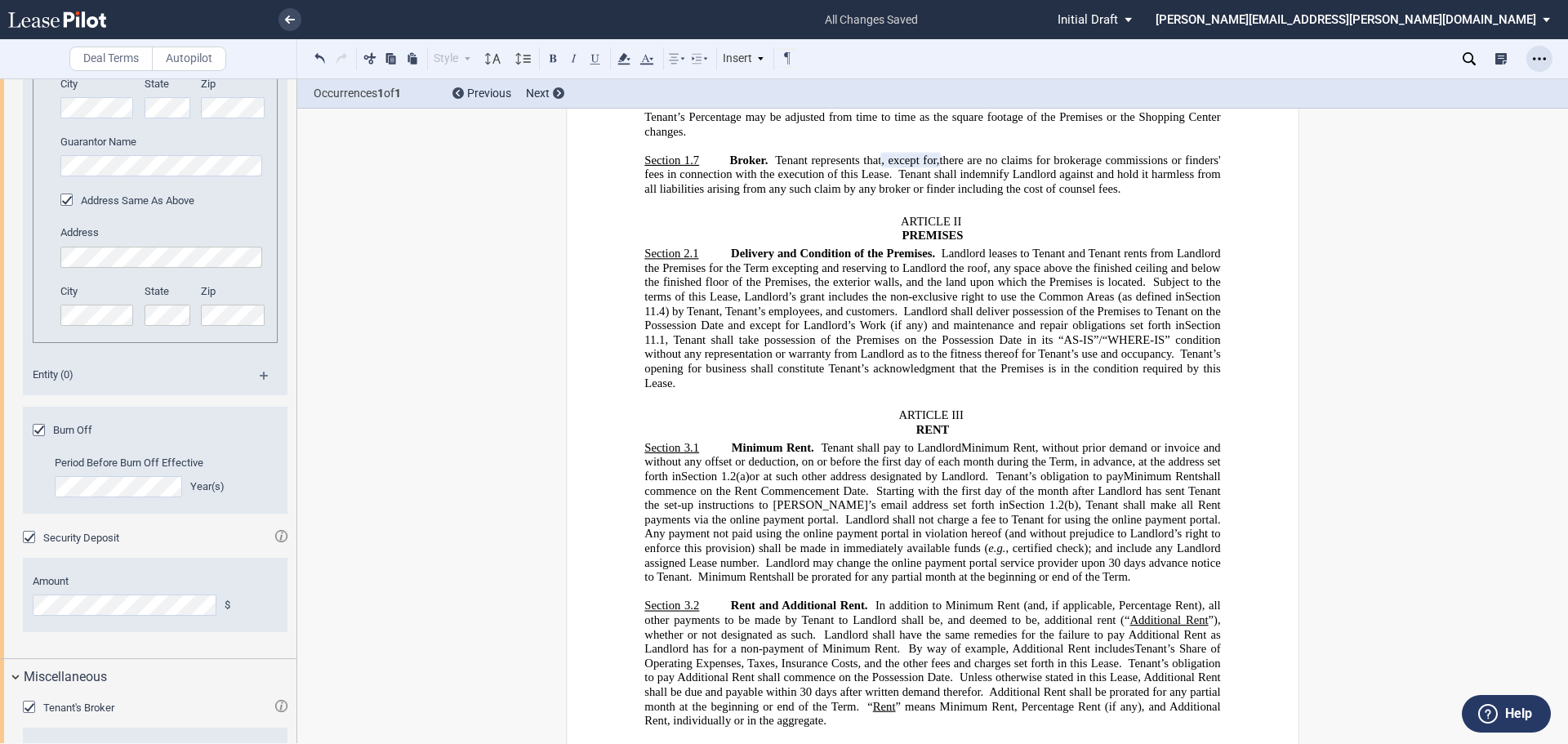
click at [1535, 58] on use "Open Lease options menu" at bounding box center [1540, 58] width 13 height 3
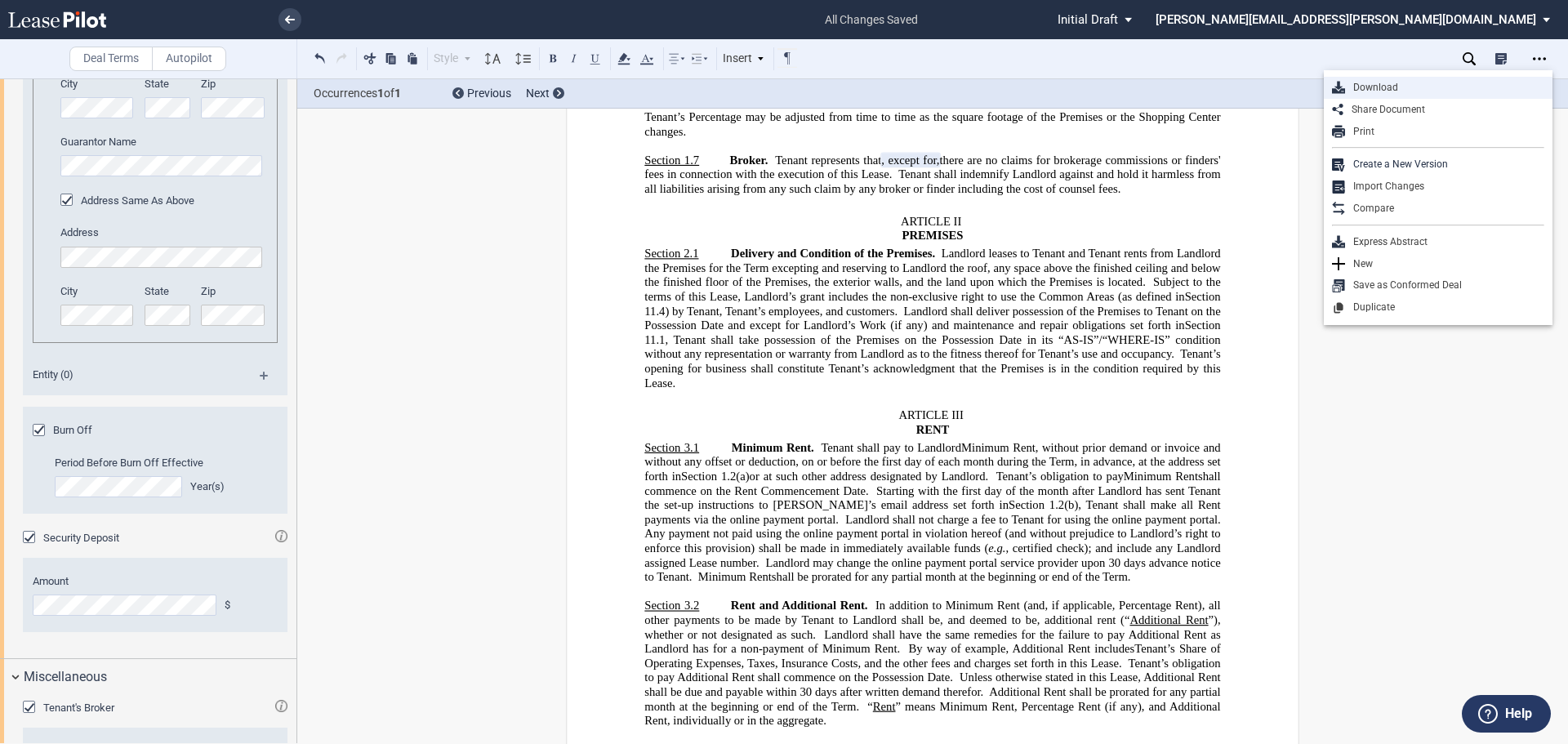
click at [1388, 84] on div "Download" at bounding box center [1444, 88] width 199 height 14
